Goal: Communication & Community: Share content

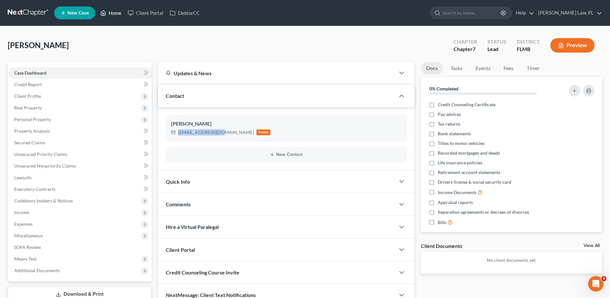
click at [115, 9] on link "Home" at bounding box center [110, 13] width 27 height 12
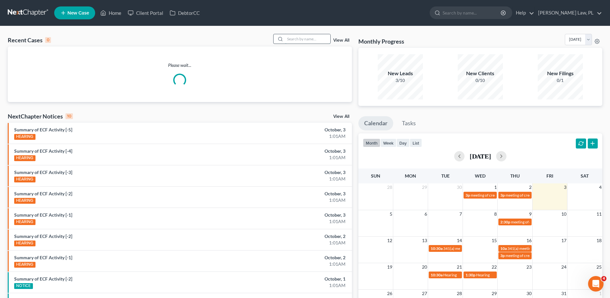
click at [296, 34] on input "search" at bounding box center [307, 38] width 45 height 9
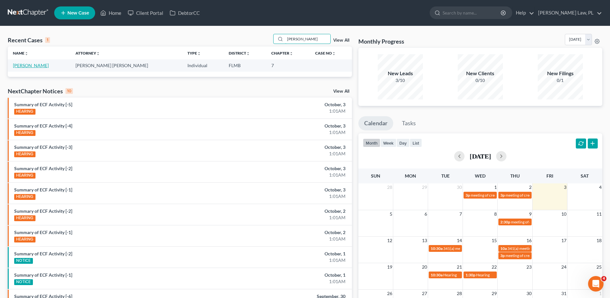
type input "[PERSON_NAME]"
click at [34, 66] on link "[PERSON_NAME]" at bounding box center [31, 65] width 36 height 5
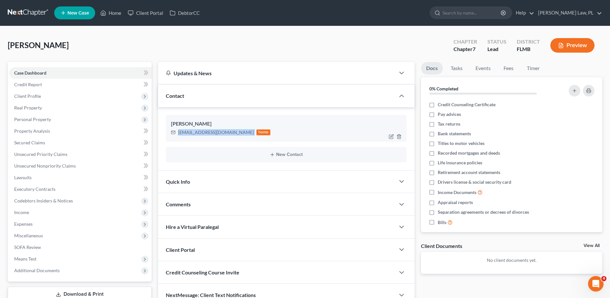
drag, startPoint x: 177, startPoint y: 132, endPoint x: 226, endPoint y: 137, distance: 48.6
click at [226, 137] on div "[PERSON_NAME] [EMAIL_ADDRESS][DOMAIN_NAME] home" at bounding box center [286, 128] width 241 height 26
copy div "[EMAIL_ADDRESS][DOMAIN_NAME]"
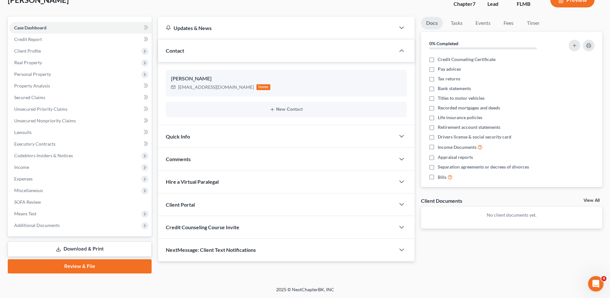
click at [205, 230] on div "Credit Counseling Course Invite" at bounding box center [276, 227] width 237 height 22
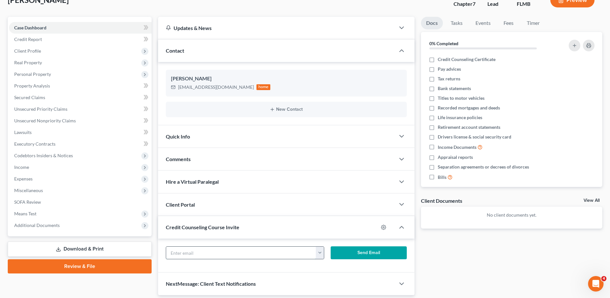
click at [207, 249] on input "text" at bounding box center [241, 253] width 150 height 12
paste input "[EMAIL_ADDRESS][DOMAIN_NAME]"
type input "[EMAIL_ADDRESS][DOMAIN_NAME]"
click at [400, 251] on button "Send Email" at bounding box center [369, 252] width 76 height 13
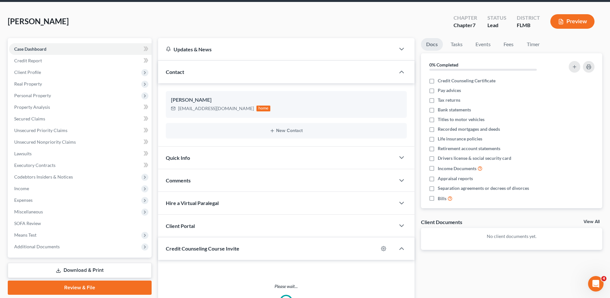
scroll to position [0, 0]
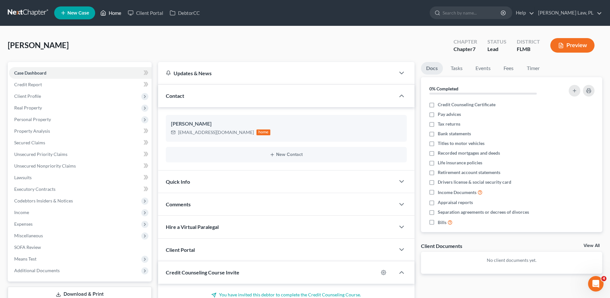
click at [118, 10] on link "Home" at bounding box center [110, 13] width 27 height 12
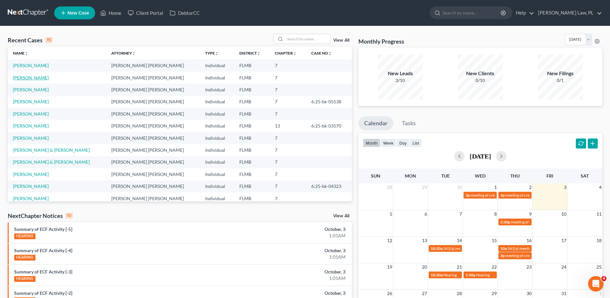
click at [34, 77] on link "[PERSON_NAME]" at bounding box center [31, 77] width 36 height 5
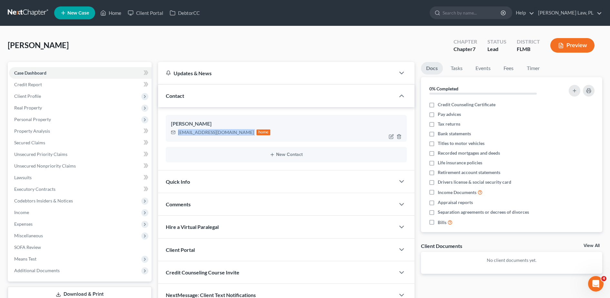
drag, startPoint x: 176, startPoint y: 131, endPoint x: 223, endPoint y: 136, distance: 47.4
click at [223, 136] on div "[EMAIL_ADDRESS][DOMAIN_NAME] home" at bounding box center [221, 132] width 100 height 8
copy div "[EMAIL_ADDRESS][DOMAIN_NAME]"
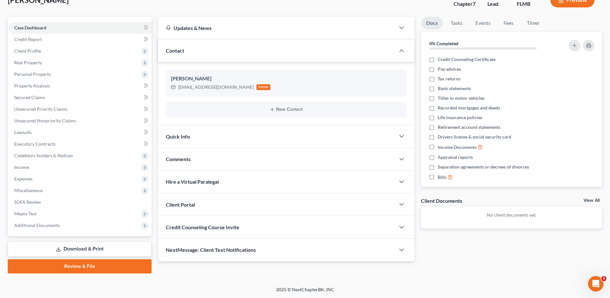
click at [226, 223] on div "Credit Counseling Course Invite" at bounding box center [276, 227] width 237 height 22
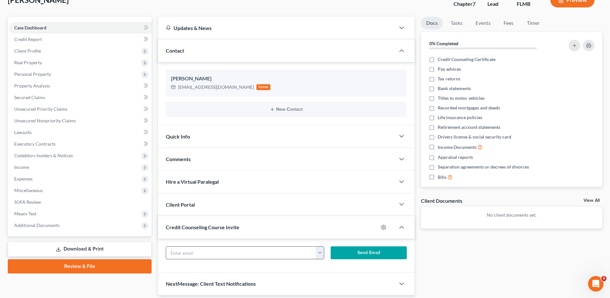
click at [204, 253] on input "text" at bounding box center [241, 253] width 150 height 12
paste input "[EMAIL_ADDRESS][DOMAIN_NAME]"
type input "[EMAIL_ADDRESS][DOMAIN_NAME]"
click at [362, 251] on button "Send Email" at bounding box center [369, 252] width 76 height 13
